Goal: Task Accomplishment & Management: Manage account settings

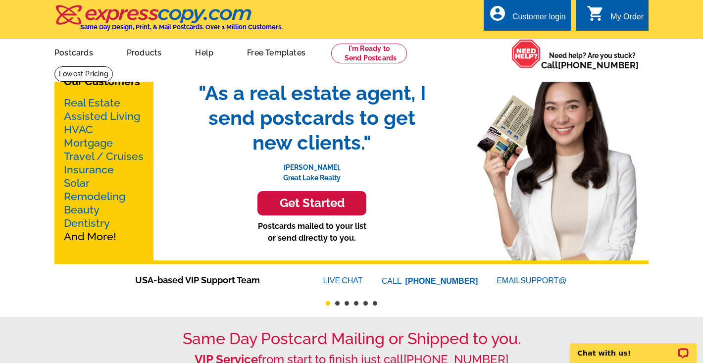
click at [548, 21] on div "Customer login" at bounding box center [539, 19] width 53 height 14
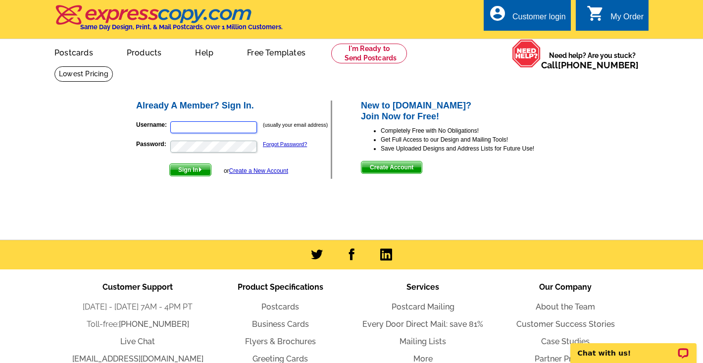
type input "[EMAIL_ADDRESS][DOMAIN_NAME]"
click at [198, 167] on span "Sign In" at bounding box center [190, 170] width 41 height 12
